Goal: Entertainment & Leisure: Consume media (video, audio)

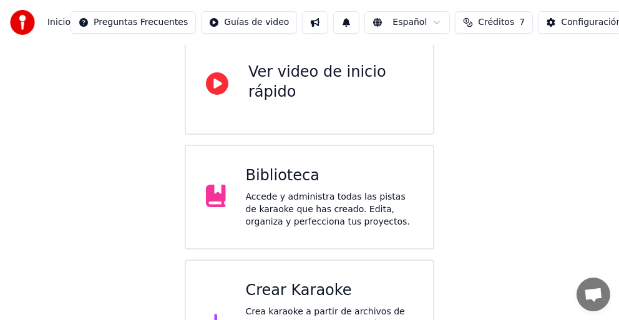
click at [283, 180] on div "Biblioteca" at bounding box center [330, 176] width 168 height 20
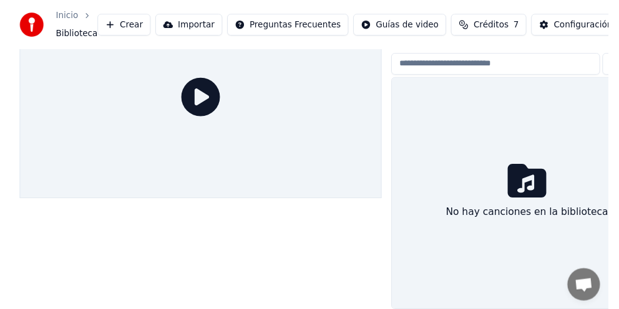
scroll to position [66, 0]
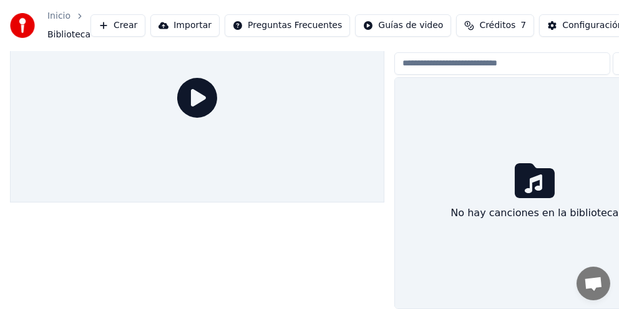
click at [283, 180] on div at bounding box center [197, 98] width 374 height 211
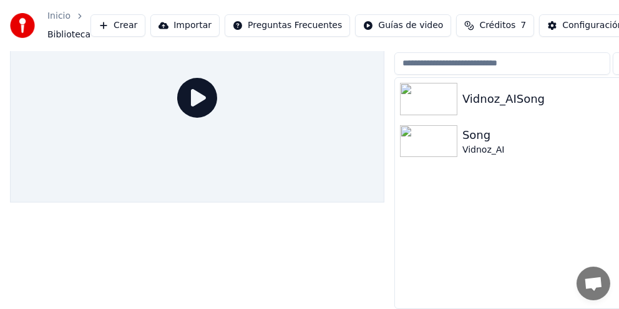
click at [510, 90] on div "Vidnoz_AISong" at bounding box center [559, 98] width 195 height 17
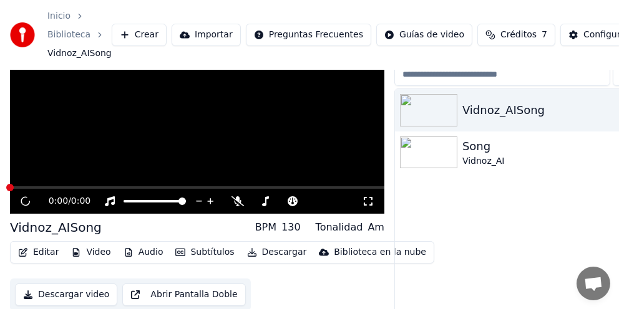
click at [508, 102] on div "Vidnoz_AISong" at bounding box center [559, 110] width 195 height 17
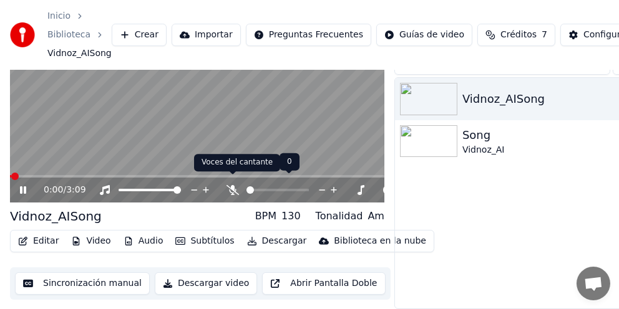
click at [236, 185] on icon at bounding box center [232, 190] width 12 height 10
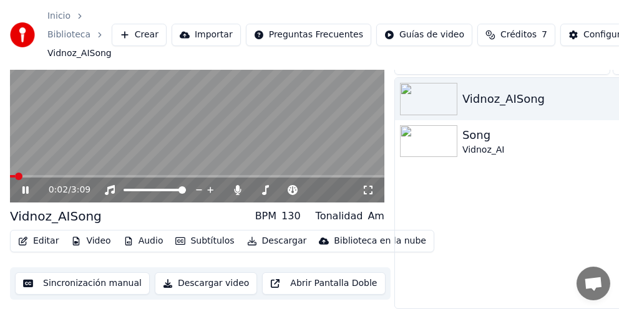
click at [15, 184] on div "0:02 / 3:09" at bounding box center [197, 190] width 364 height 12
click at [26, 186] on icon at bounding box center [25, 189] width 6 height 7
click at [92, 233] on button "Video" at bounding box center [90, 241] width 49 height 17
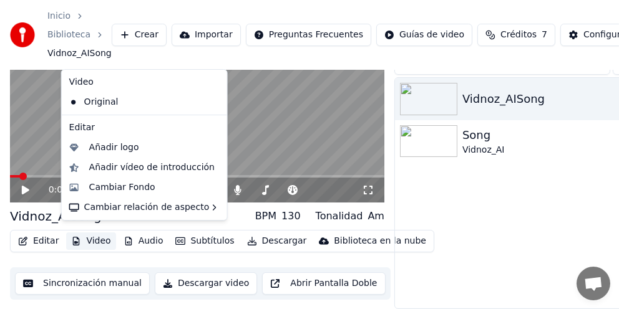
scroll to position [60, 0]
